Goal: Book appointment/travel/reservation

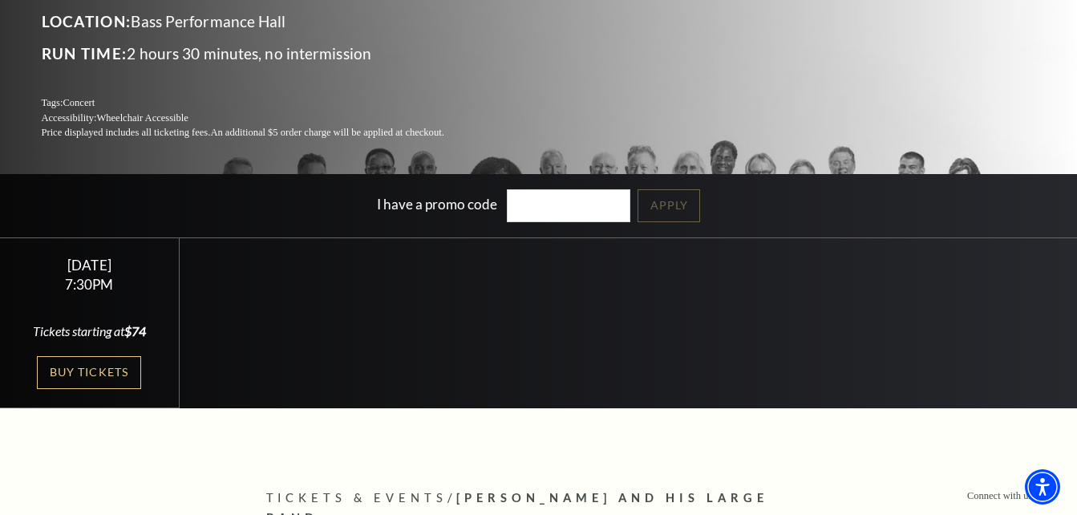
scroll to position [241, 0]
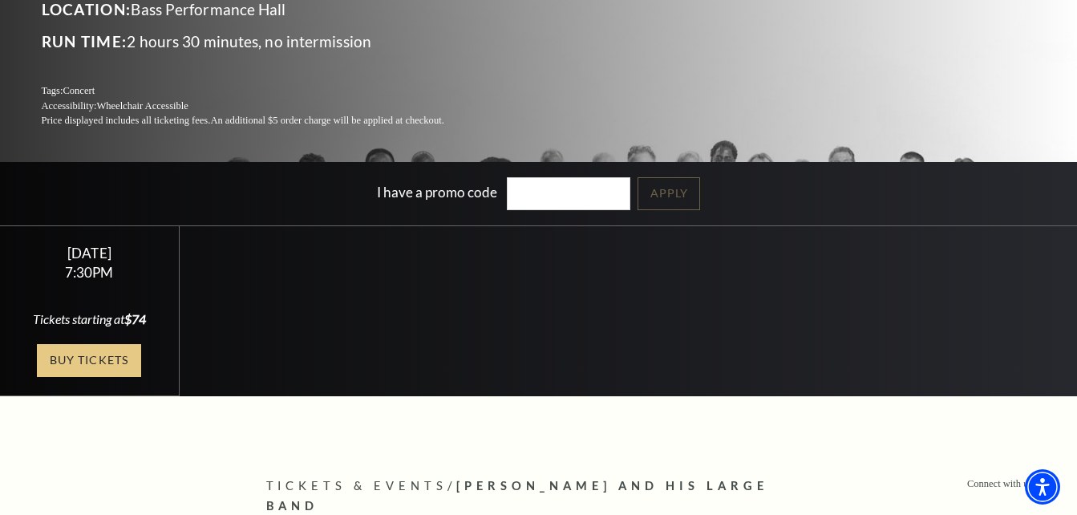
click at [121, 362] on link "Buy Tickets" at bounding box center [89, 360] width 104 height 33
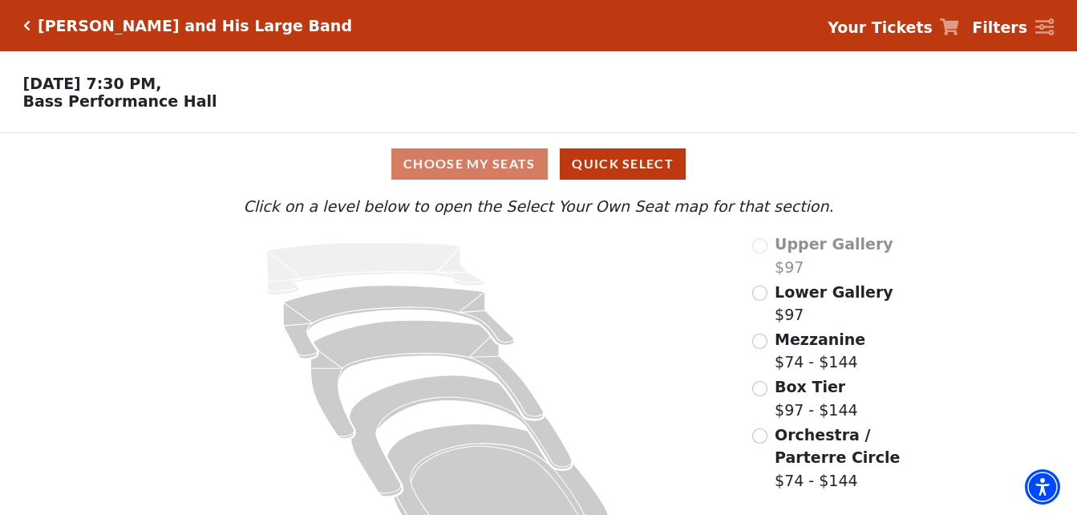
scroll to position [59, 0]
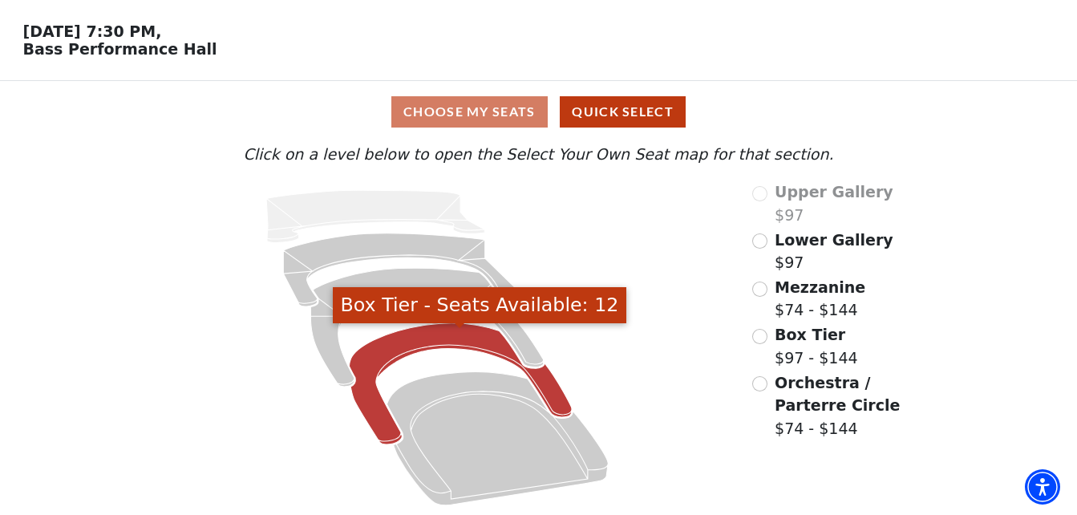
click at [446, 339] on icon "Box Tier - Seats Available: 12" at bounding box center [461, 383] width 223 height 121
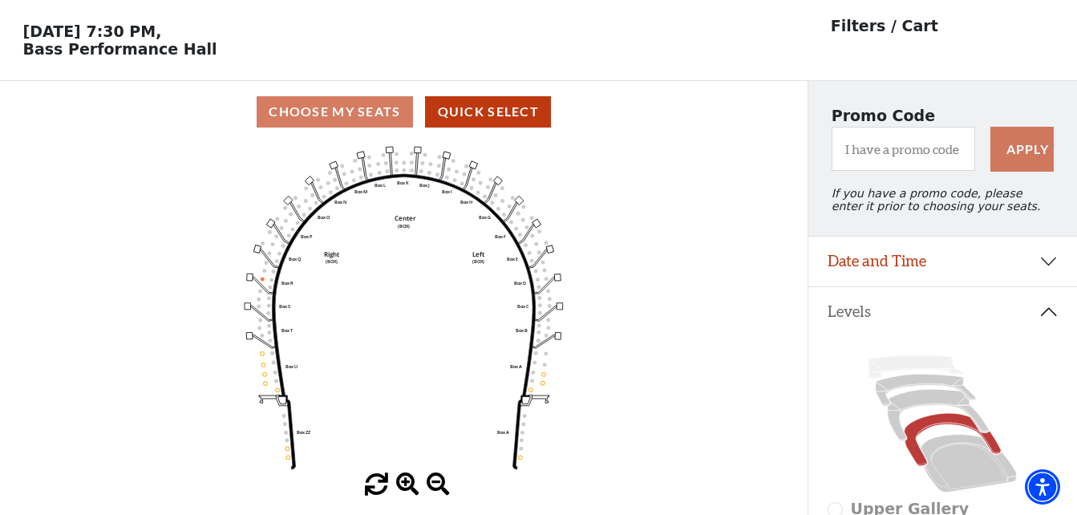
scroll to position [75, 0]
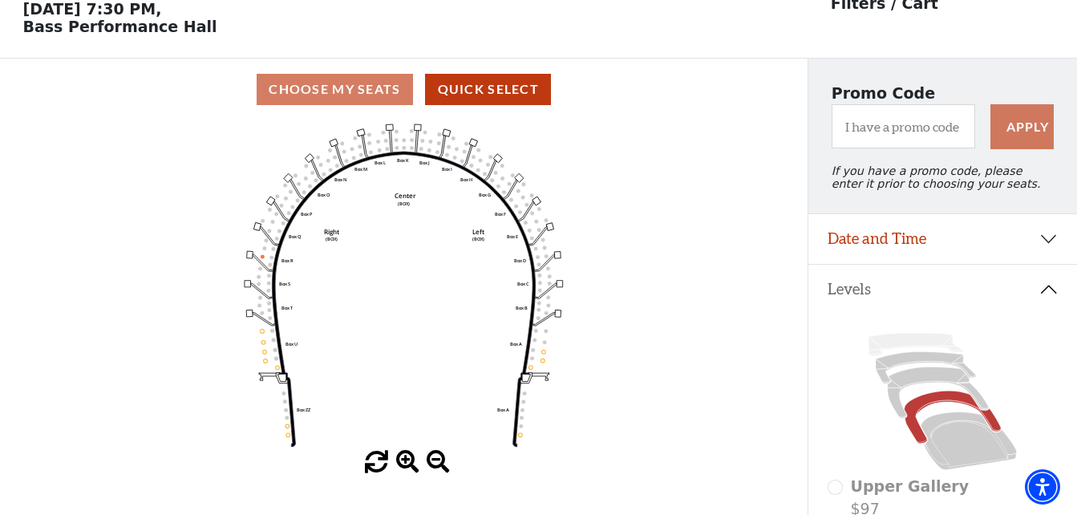
click at [271, 346] on icon "Left (BOX) Right (BOX) Center (BOX) Box ZZ Box U Box T Box S Box R Box Q Box P …" at bounding box center [403, 285] width 727 height 330
click at [346, 94] on div "Choose My Seats Quick Select" at bounding box center [403, 89] width 807 height 31
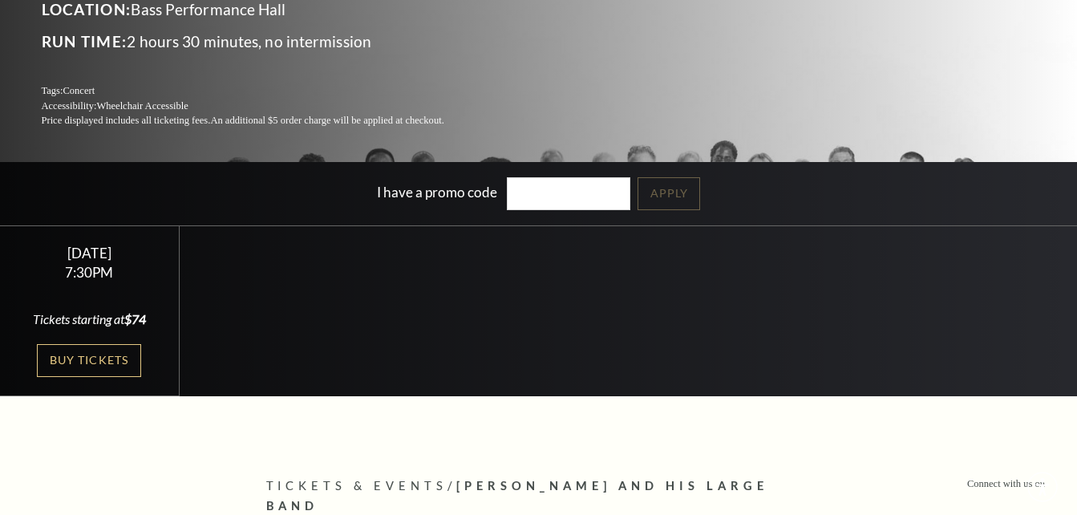
scroll to position [321, 0]
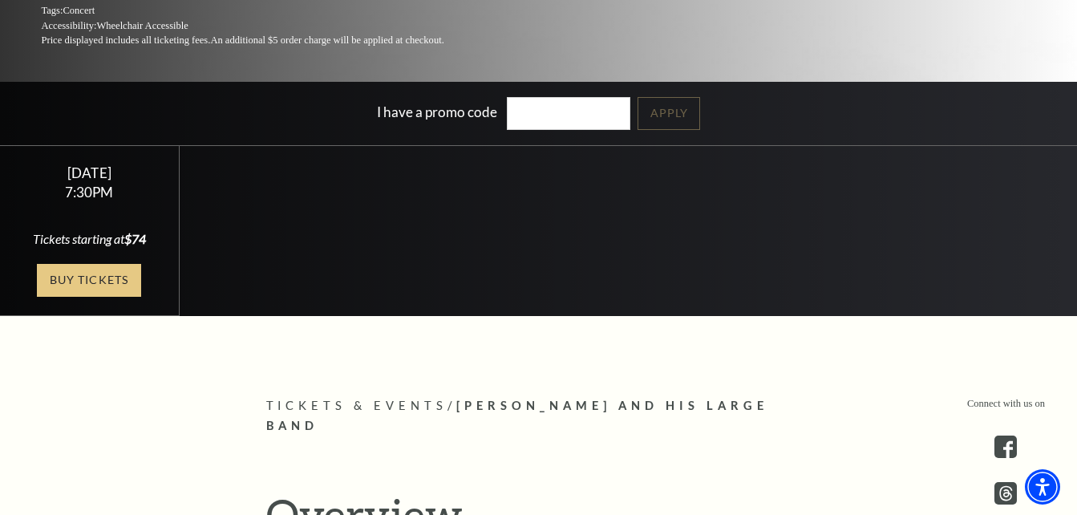
click at [111, 275] on link "Buy Tickets" at bounding box center [89, 280] width 104 height 33
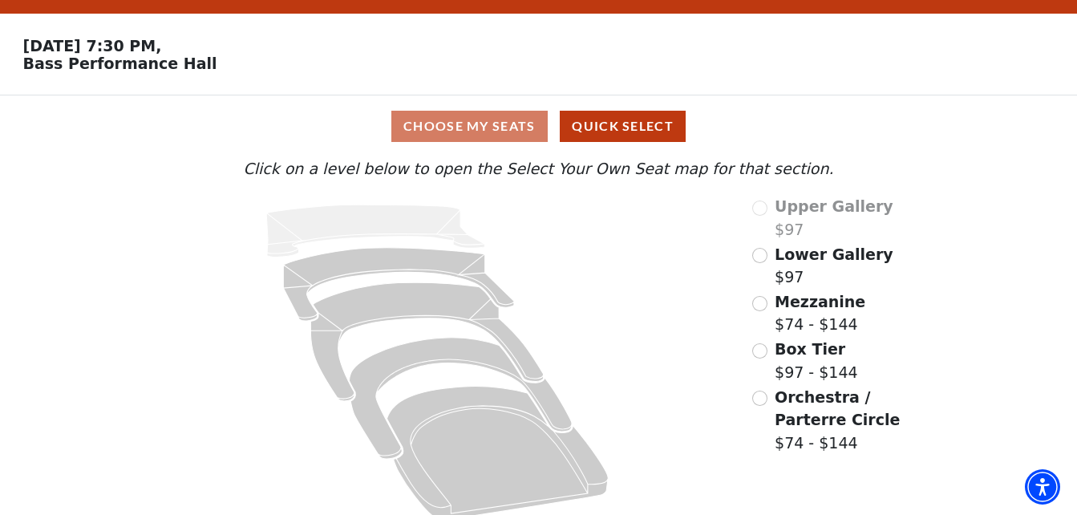
scroll to position [59, 0]
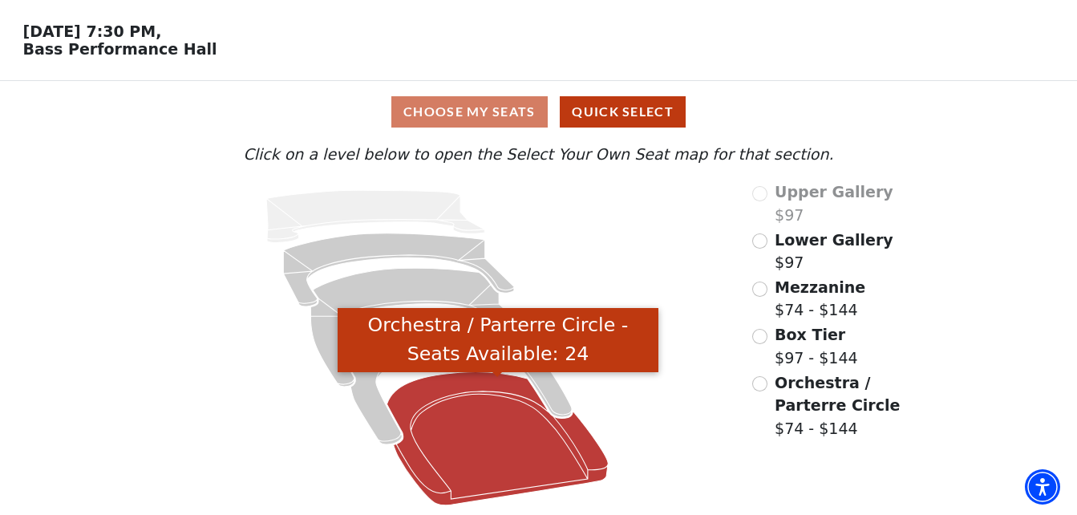
click at [499, 465] on icon "Orchestra / Parterre Circle - Seats Available: 24" at bounding box center [497, 439] width 221 height 134
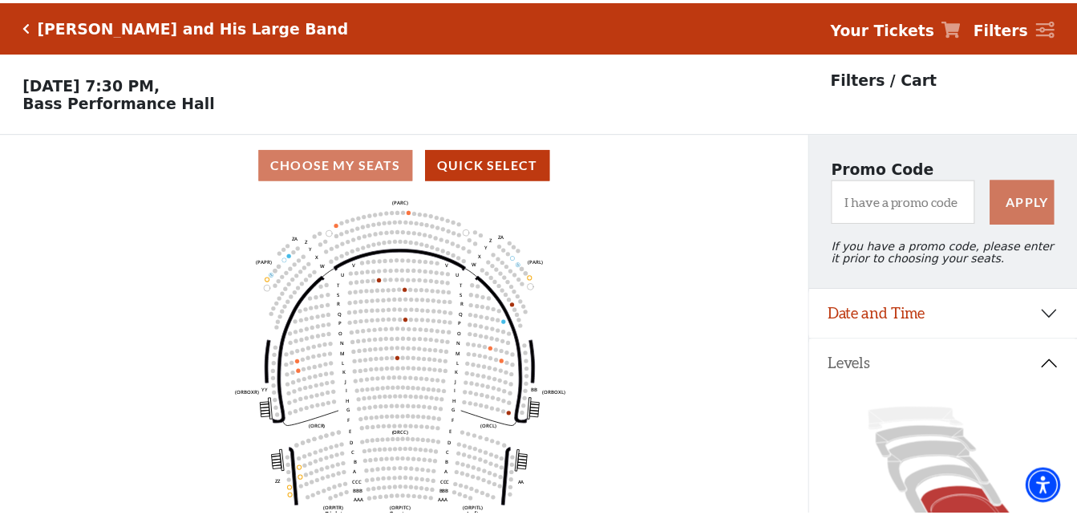
scroll to position [75, 0]
